Goal: Find specific page/section: Find specific page/section

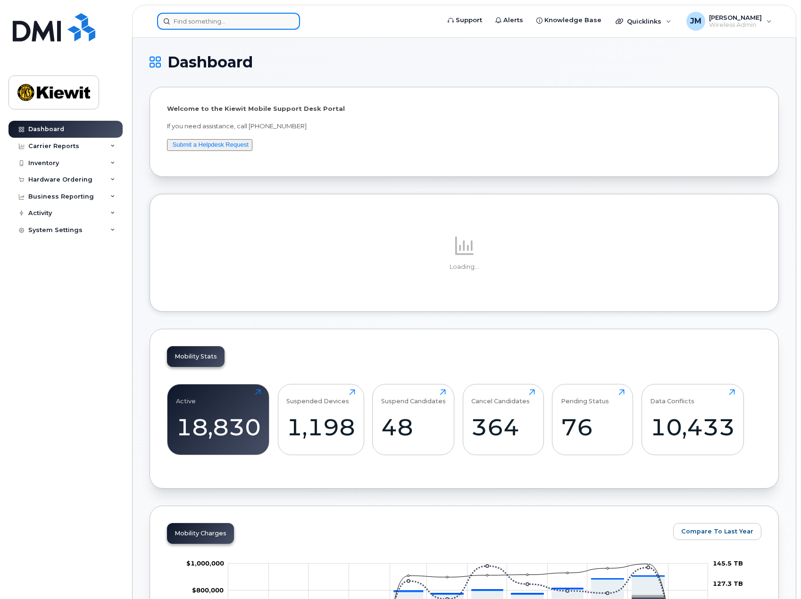
click at [245, 19] on input at bounding box center [228, 21] width 143 height 17
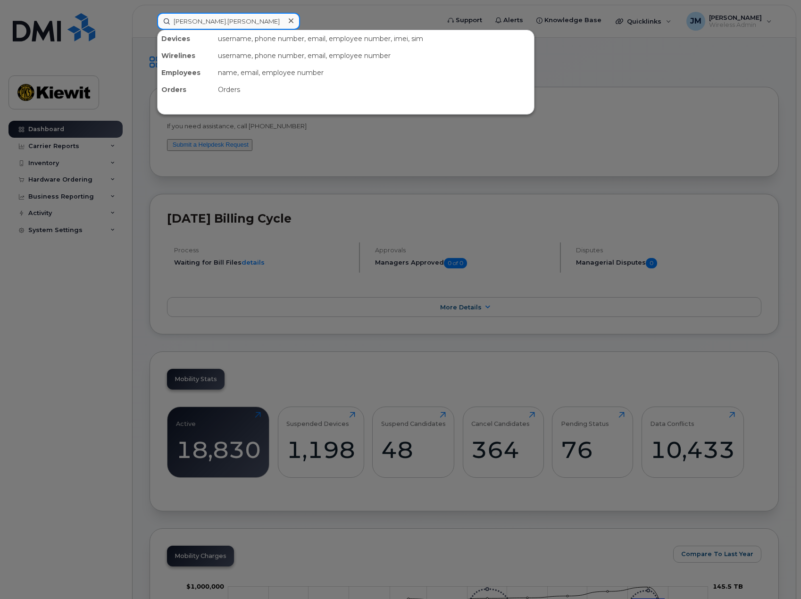
type input "dave.freeman"
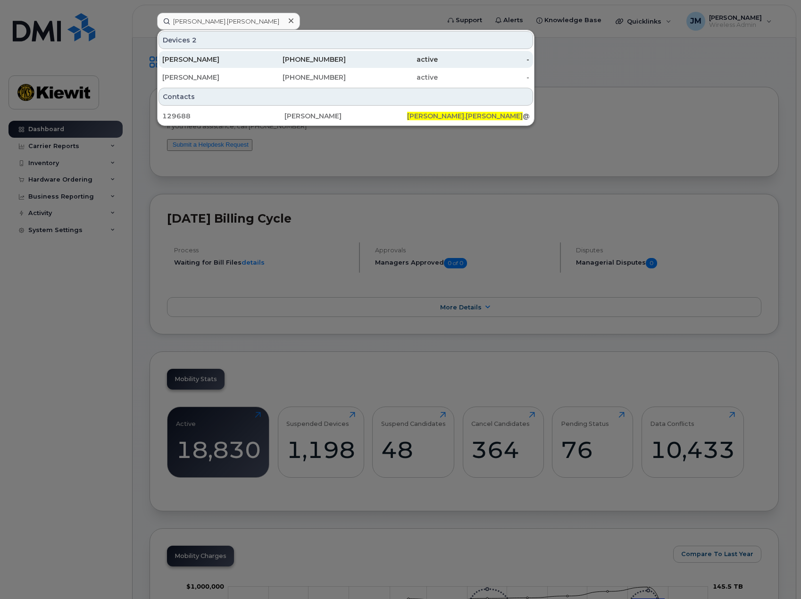
click at [217, 60] on div "Dave Freeman" at bounding box center [208, 59] width 92 height 9
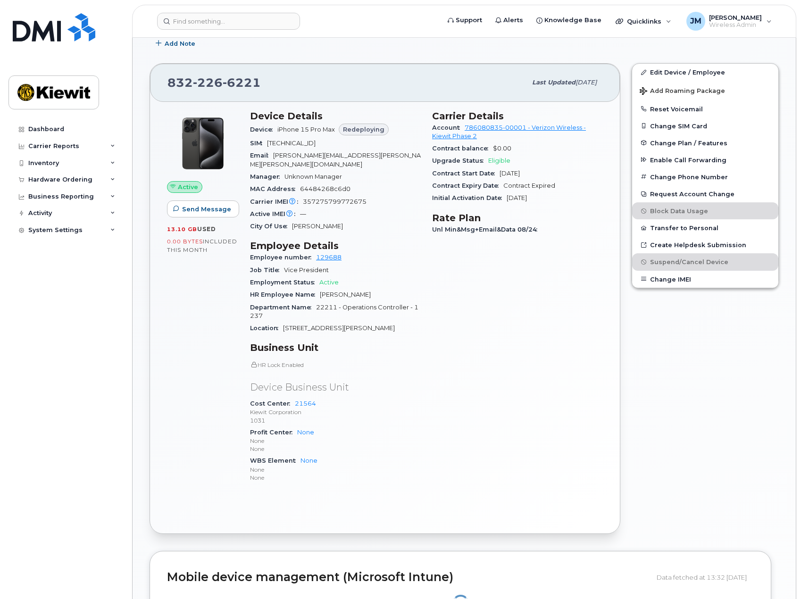
scroll to position [296, 0]
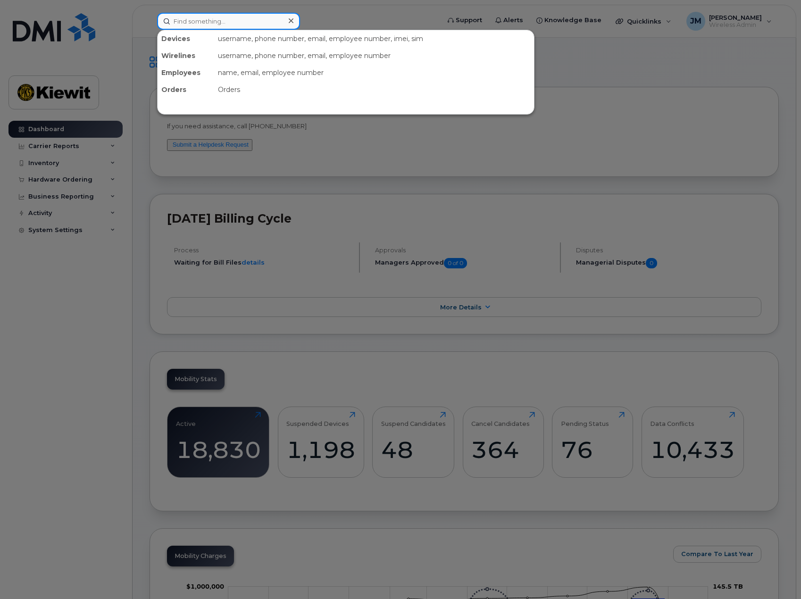
click at [233, 26] on input at bounding box center [228, 21] width 143 height 17
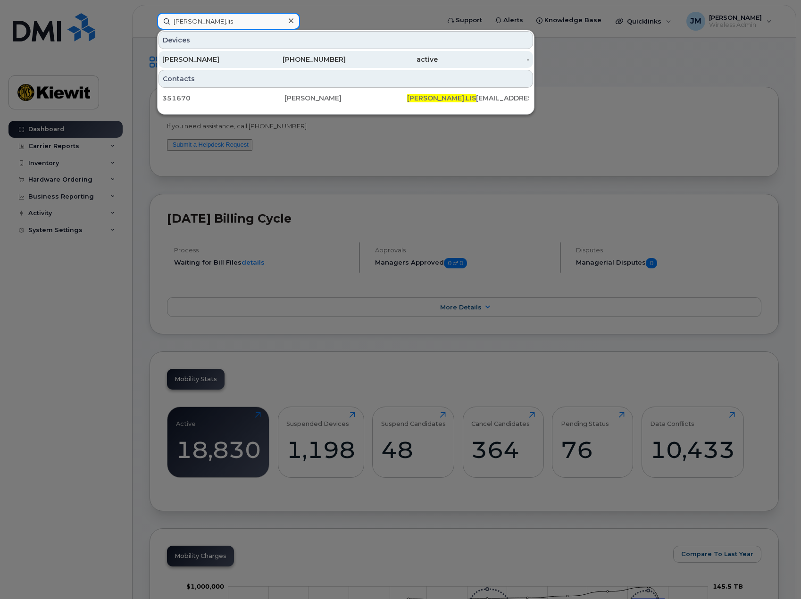
type input "chelsea.lis"
click at [211, 57] on div "[PERSON_NAME]" at bounding box center [208, 59] width 92 height 9
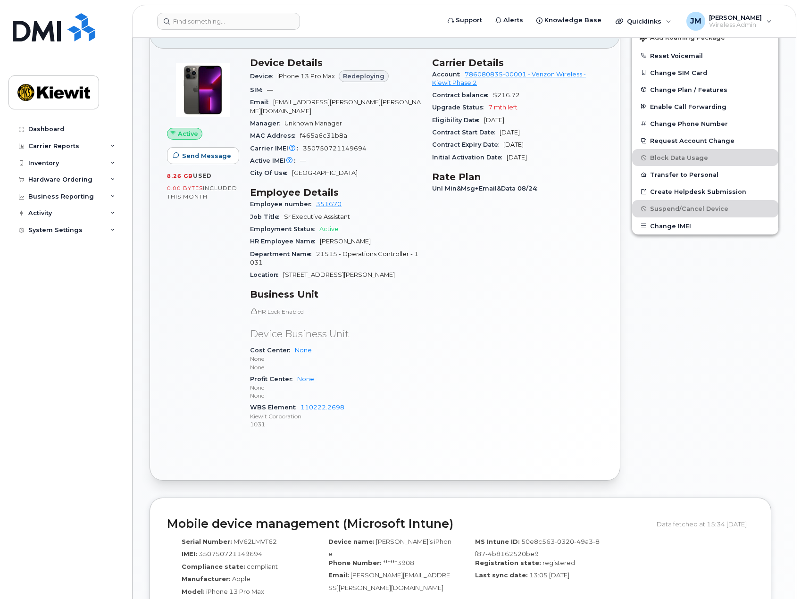
scroll to position [236, 0]
